Goal: Task Accomplishment & Management: Manage account settings

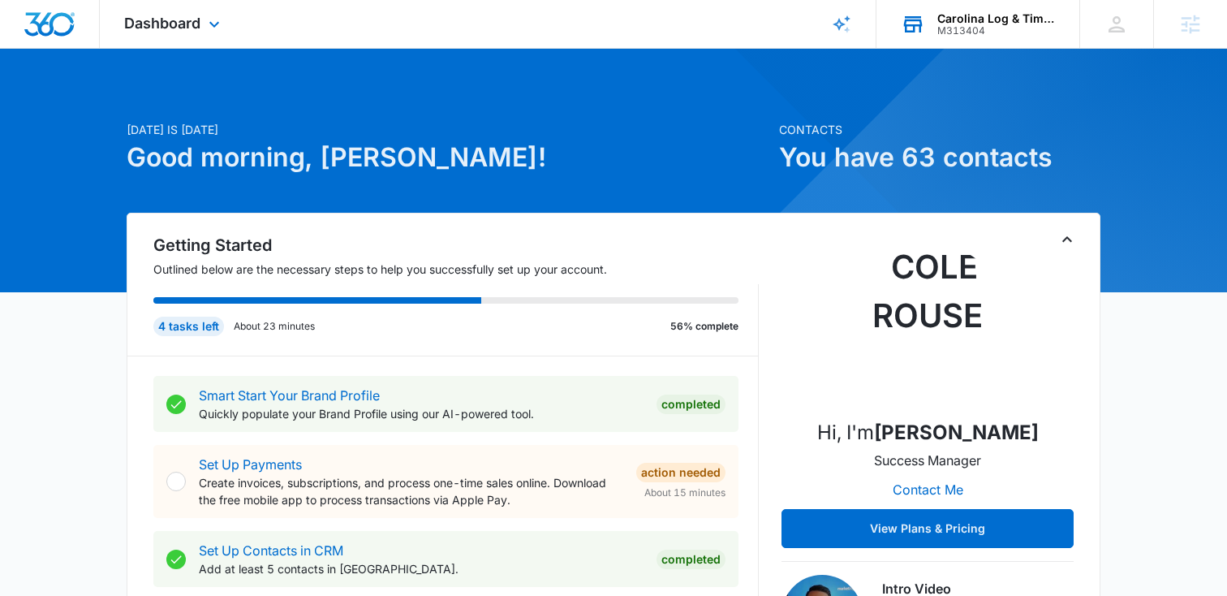
click at [950, 19] on div "Carolina Log & Timber" at bounding box center [996, 18] width 118 height 13
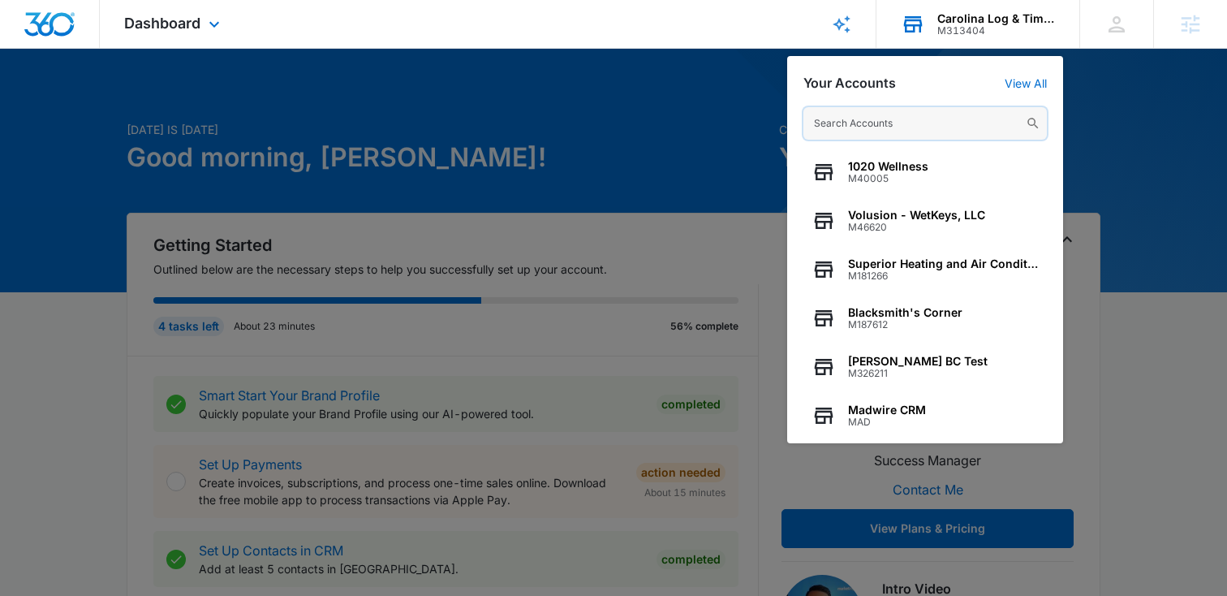
click at [915, 116] on input "text" at bounding box center [925, 123] width 243 height 32
paste input "M183062"
type input "M183062"
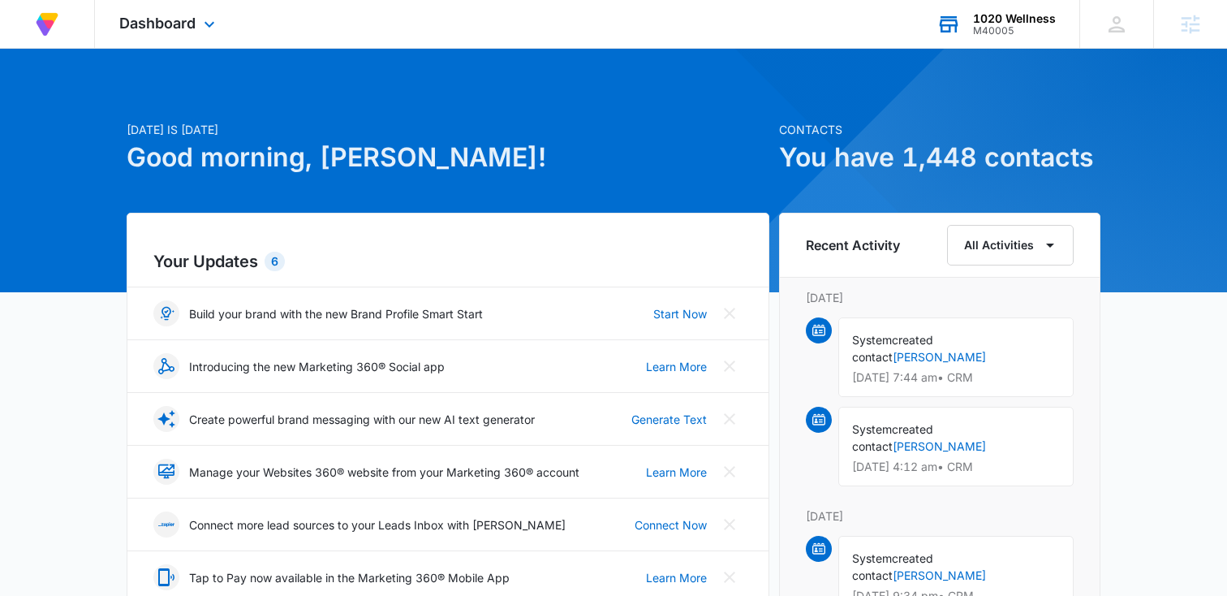
click at [1015, 27] on div "M40005" at bounding box center [1014, 30] width 83 height 11
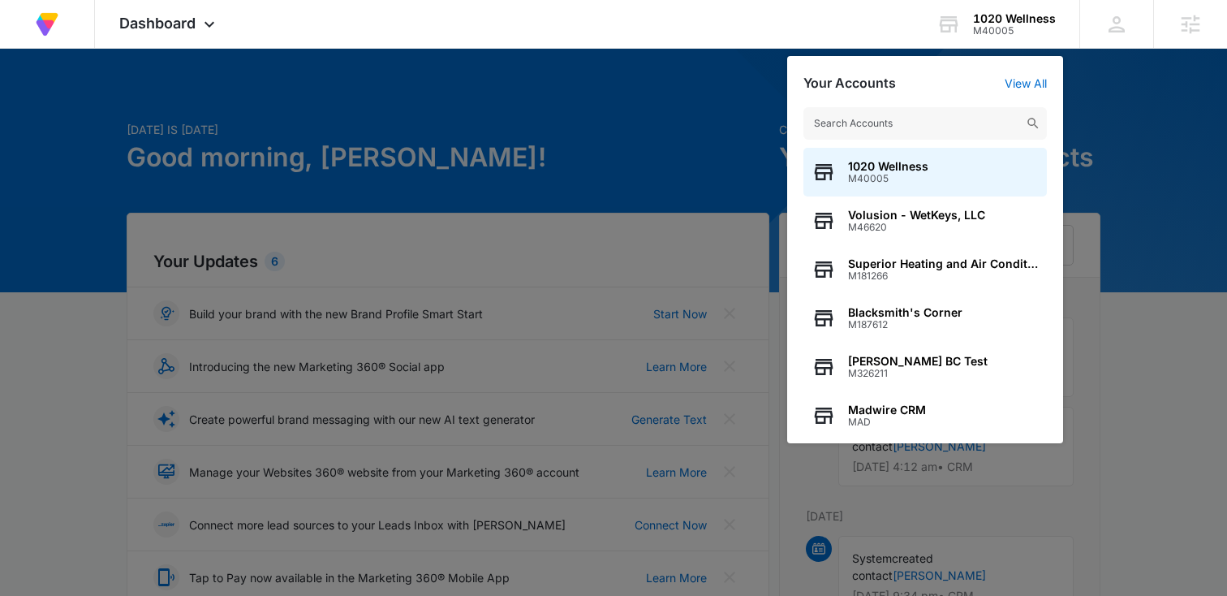
click at [894, 121] on input "text" at bounding box center [925, 123] width 243 height 32
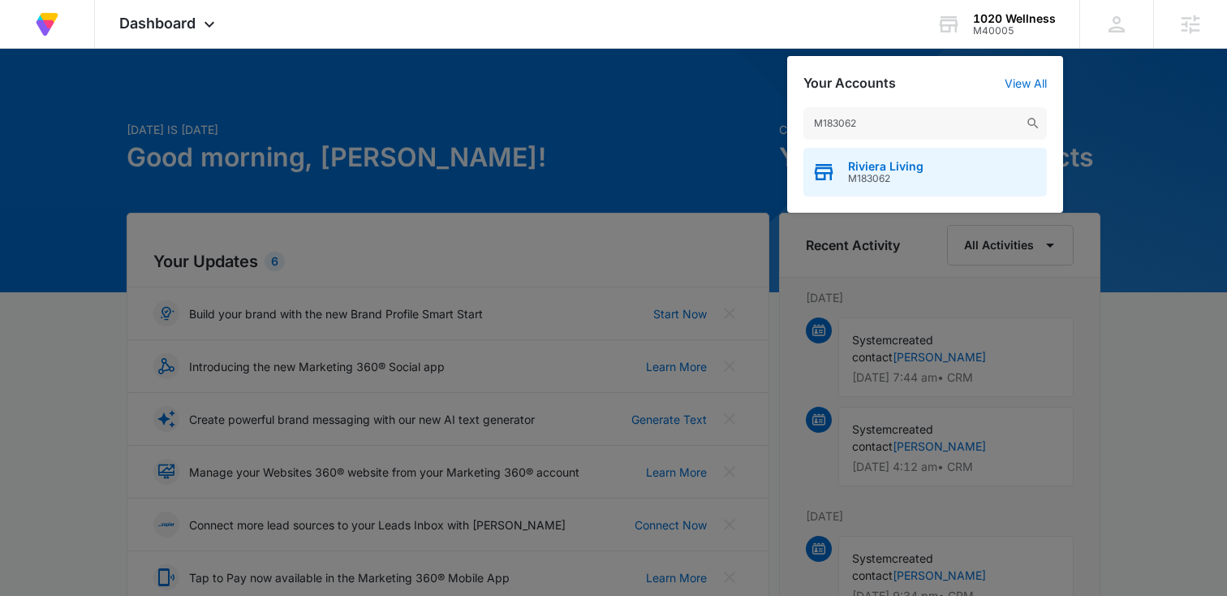
type input "M183062"
click at [893, 168] on span "Riviera Living" at bounding box center [885, 166] width 75 height 13
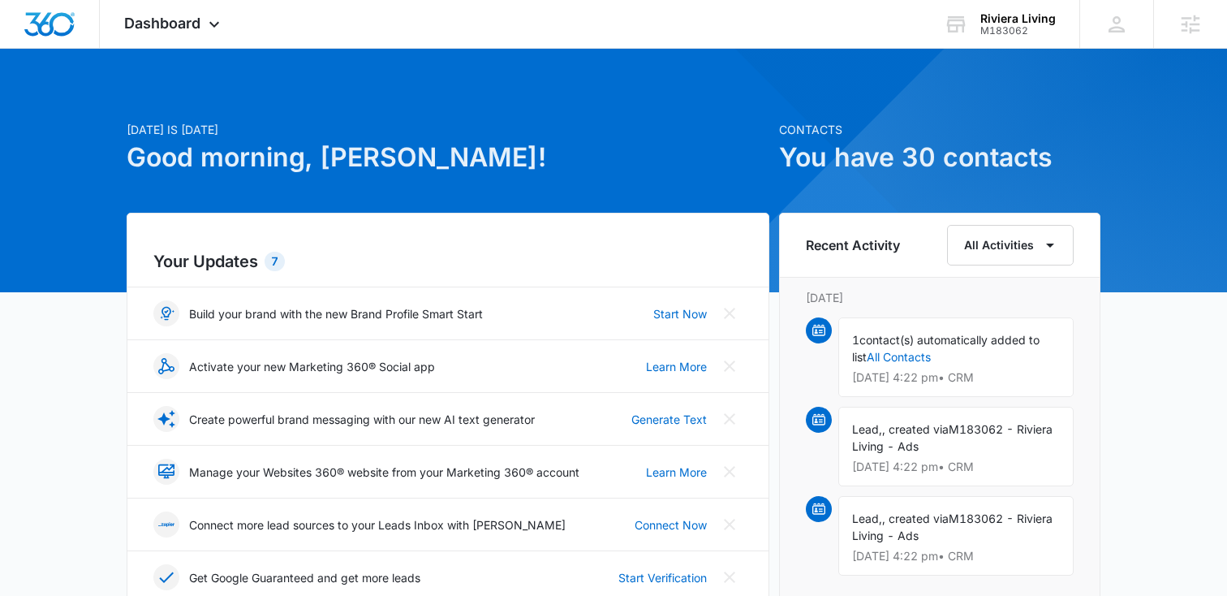
scroll to position [2, 0]
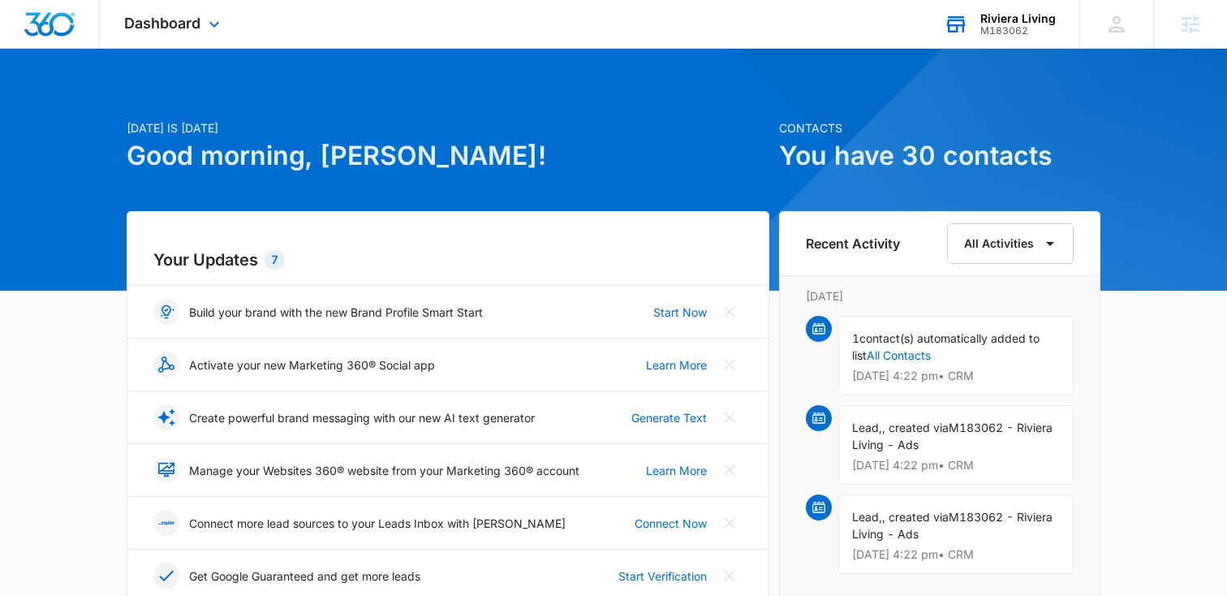
click at [1021, 19] on div "Riviera Living" at bounding box center [1017, 18] width 75 height 13
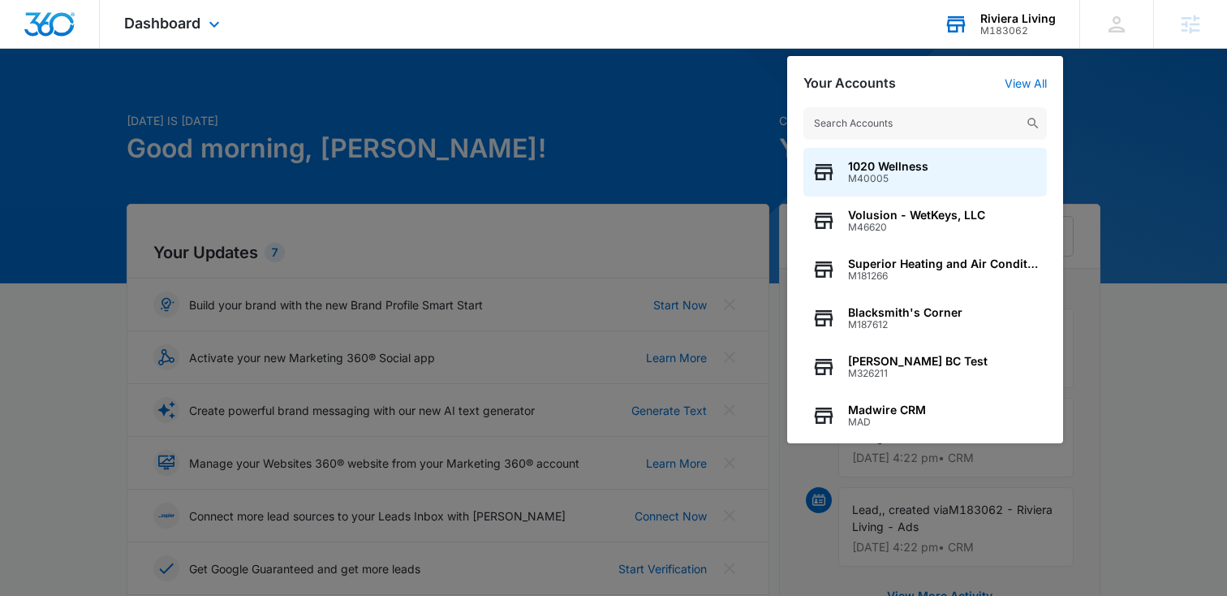
scroll to position [15, 0]
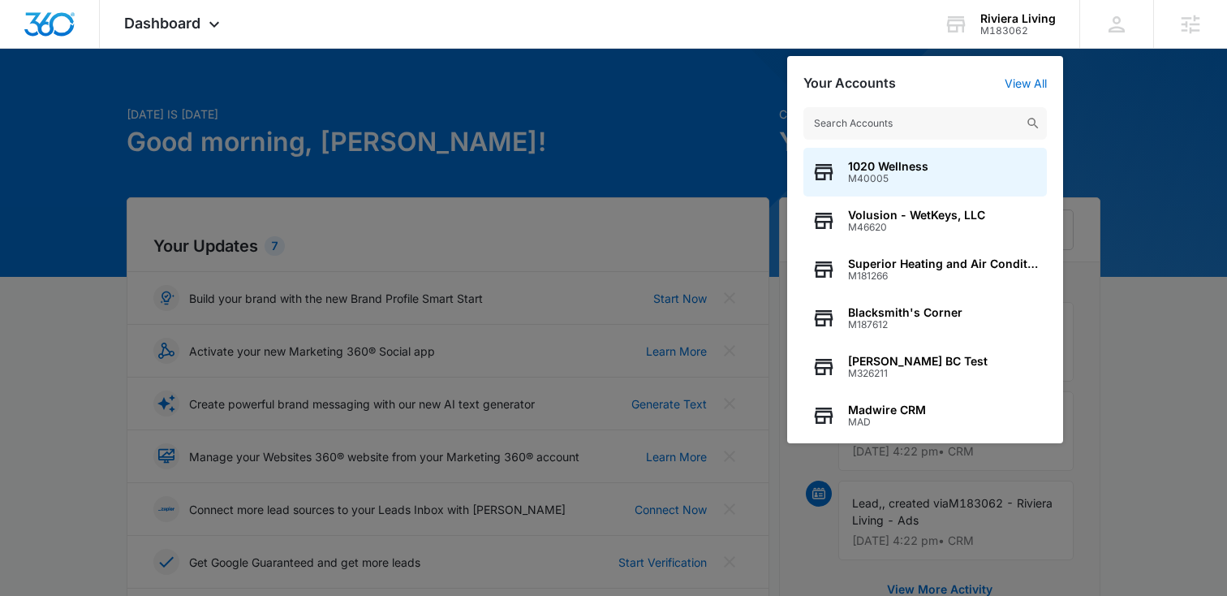
click at [1140, 132] on div at bounding box center [613, 298] width 1227 height 596
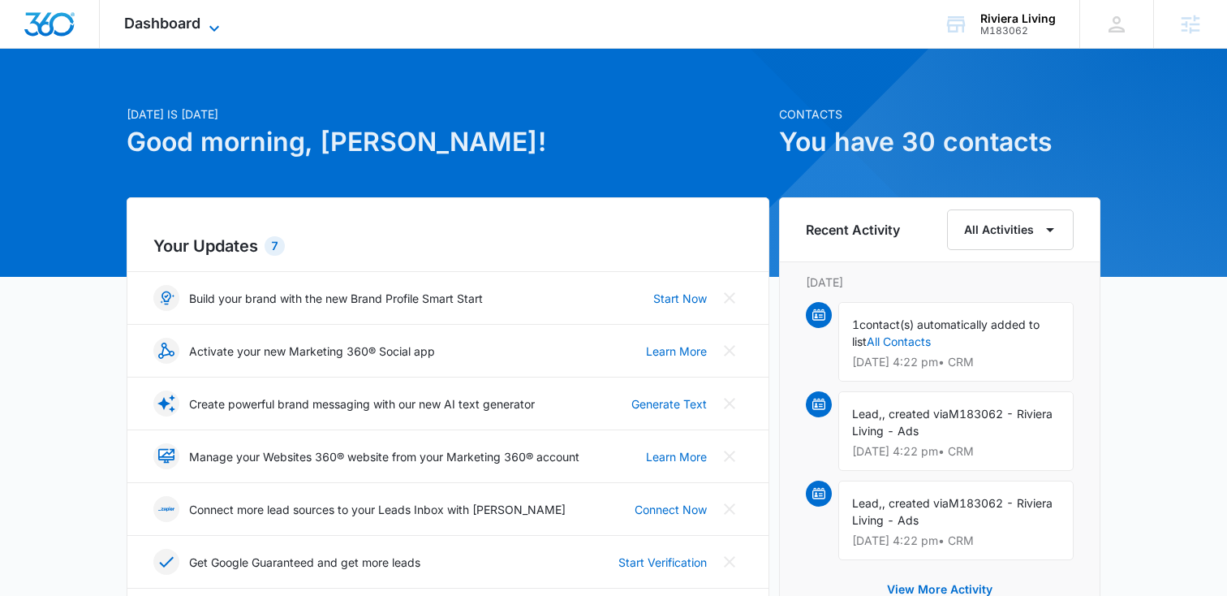
click at [157, 15] on span "Dashboard" at bounding box center [162, 23] width 76 height 17
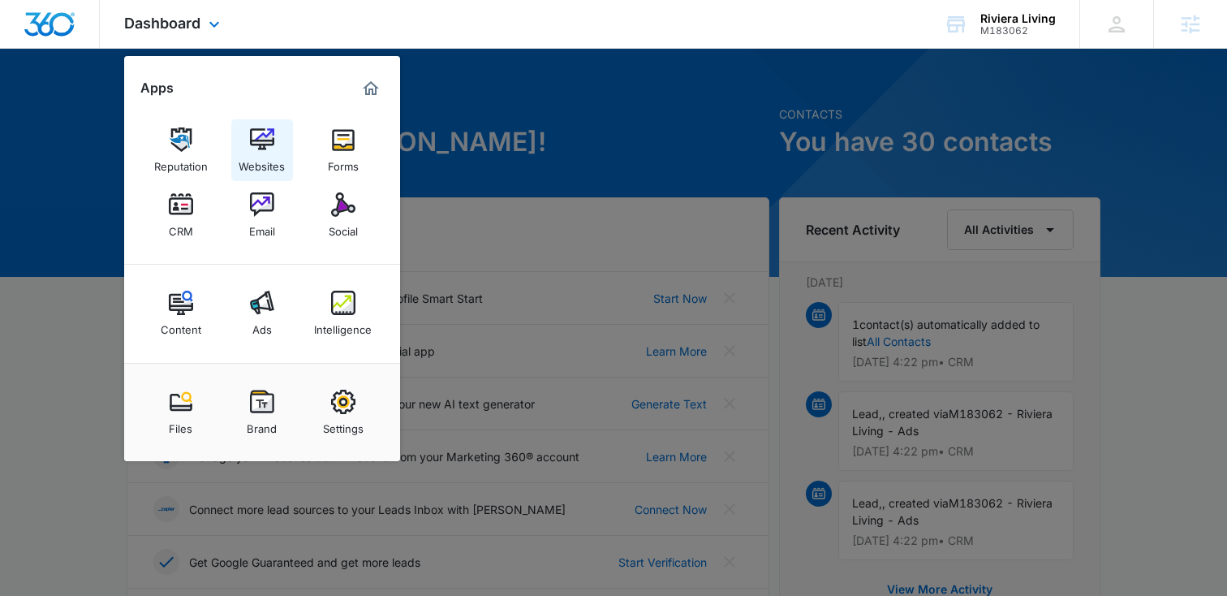
click at [258, 146] on img at bounding box center [262, 139] width 24 height 24
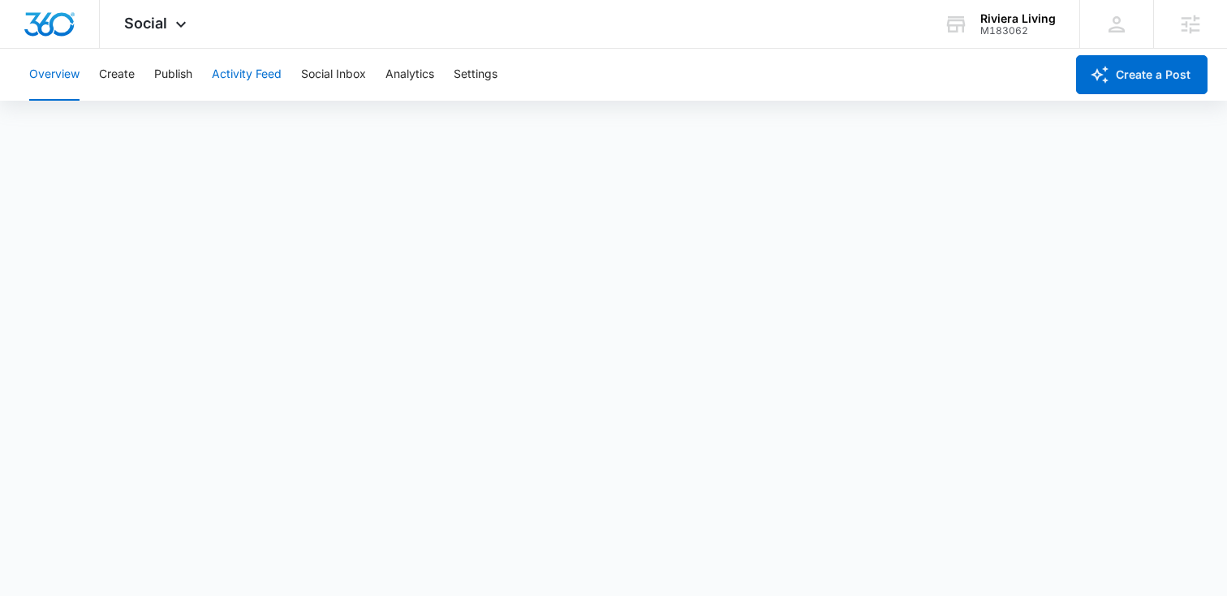
click at [252, 63] on button "Activity Feed" at bounding box center [247, 75] width 70 height 52
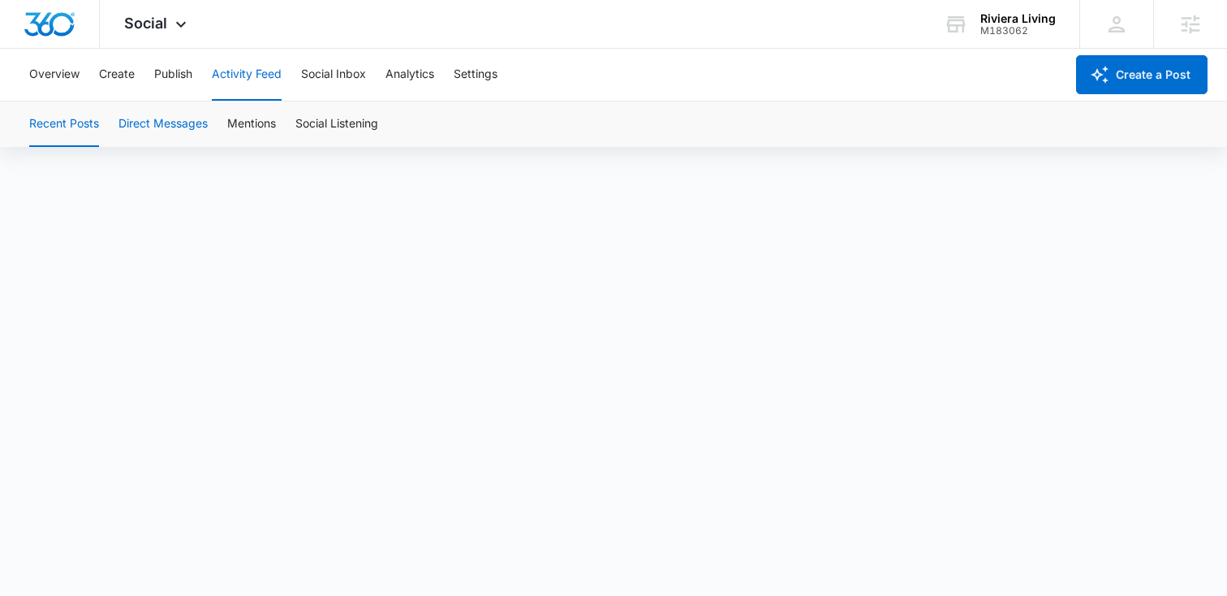
click at [154, 127] on button "Direct Messages" at bounding box center [162, 123] width 89 height 45
click at [242, 127] on button "Mentions" at bounding box center [251, 123] width 49 height 45
